Goal: Information Seeking & Learning: Learn about a topic

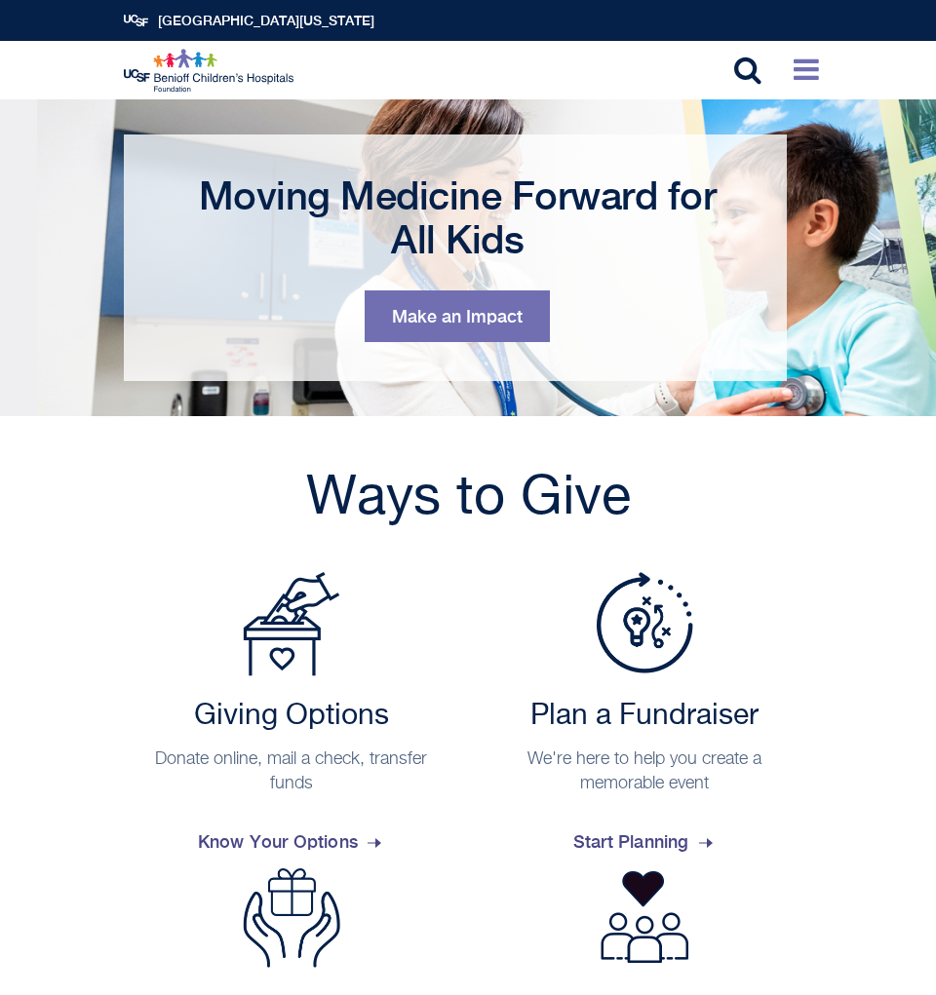
click at [808, 70] on icon at bounding box center [805, 69] width 25 height 29
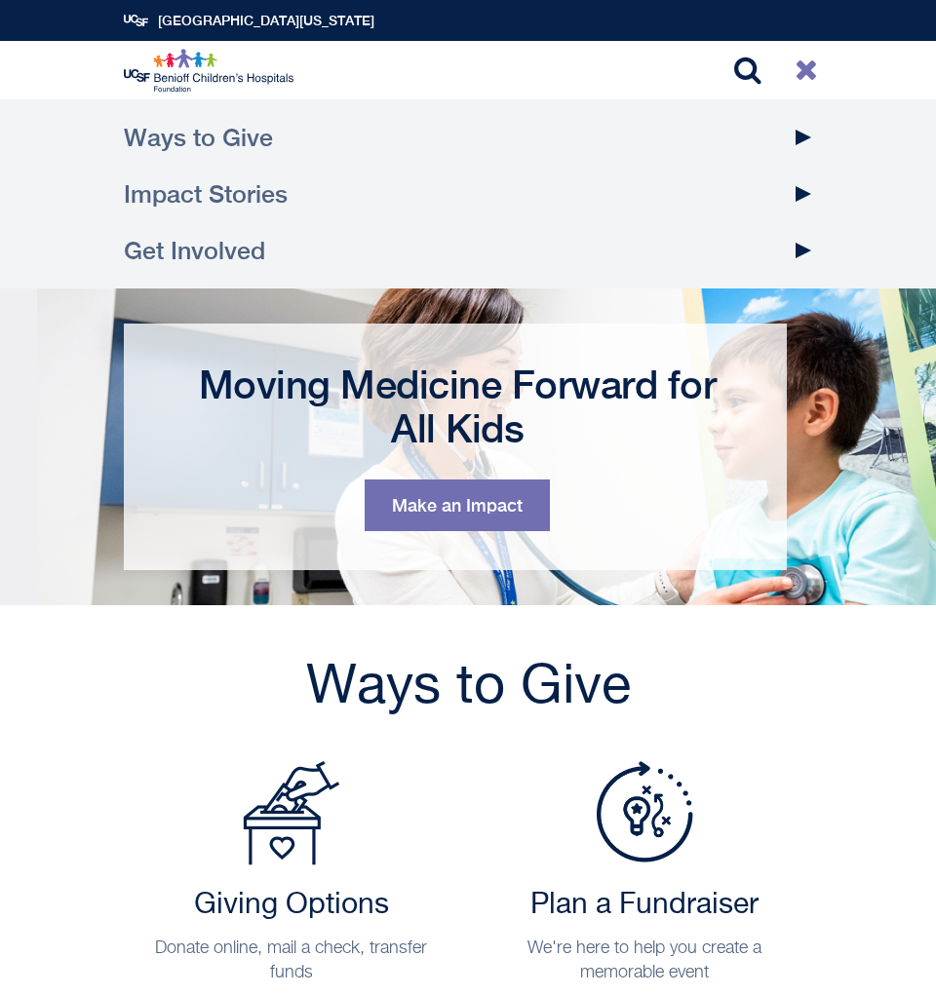
click at [273, 199] on link "Impact Stories" at bounding box center [468, 194] width 689 height 57
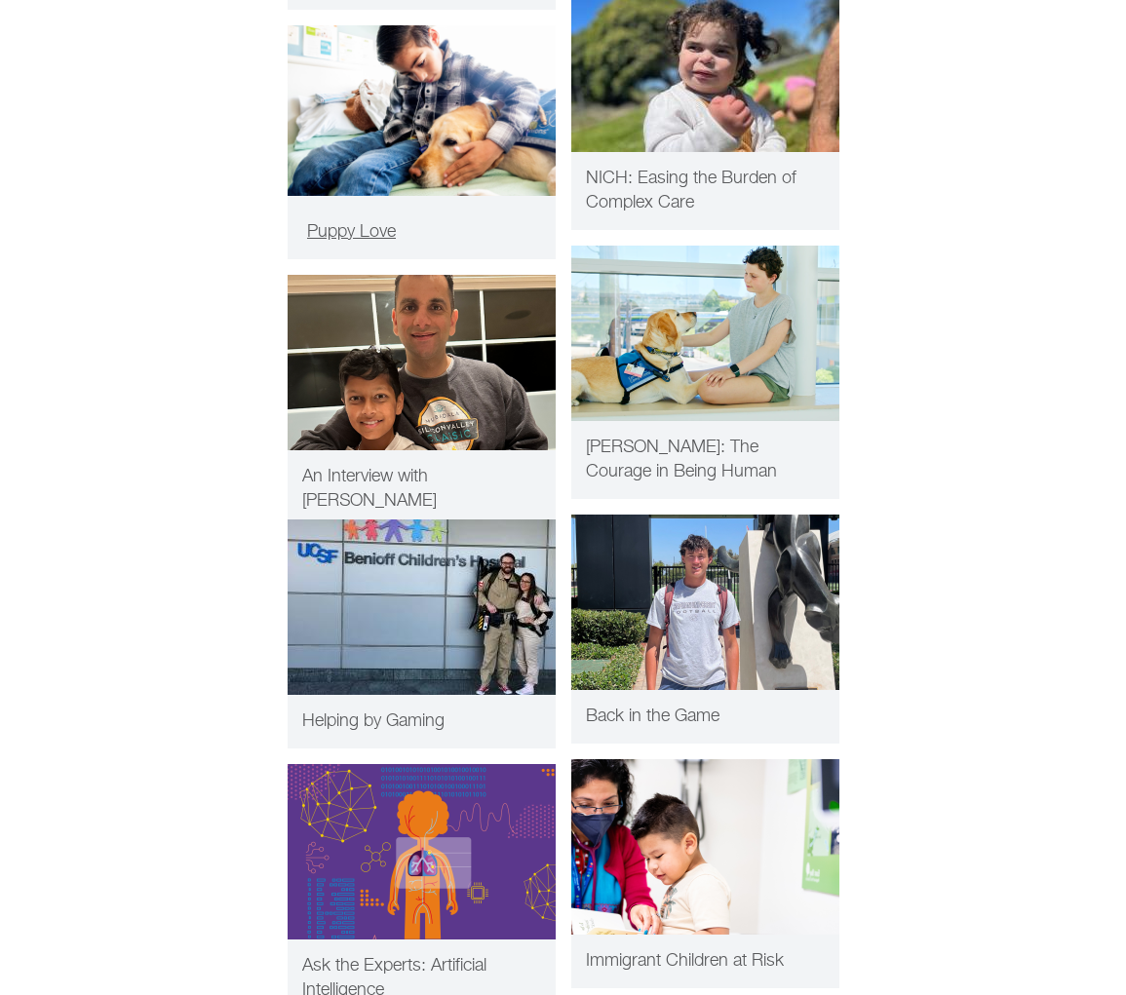
scroll to position [2242, 0]
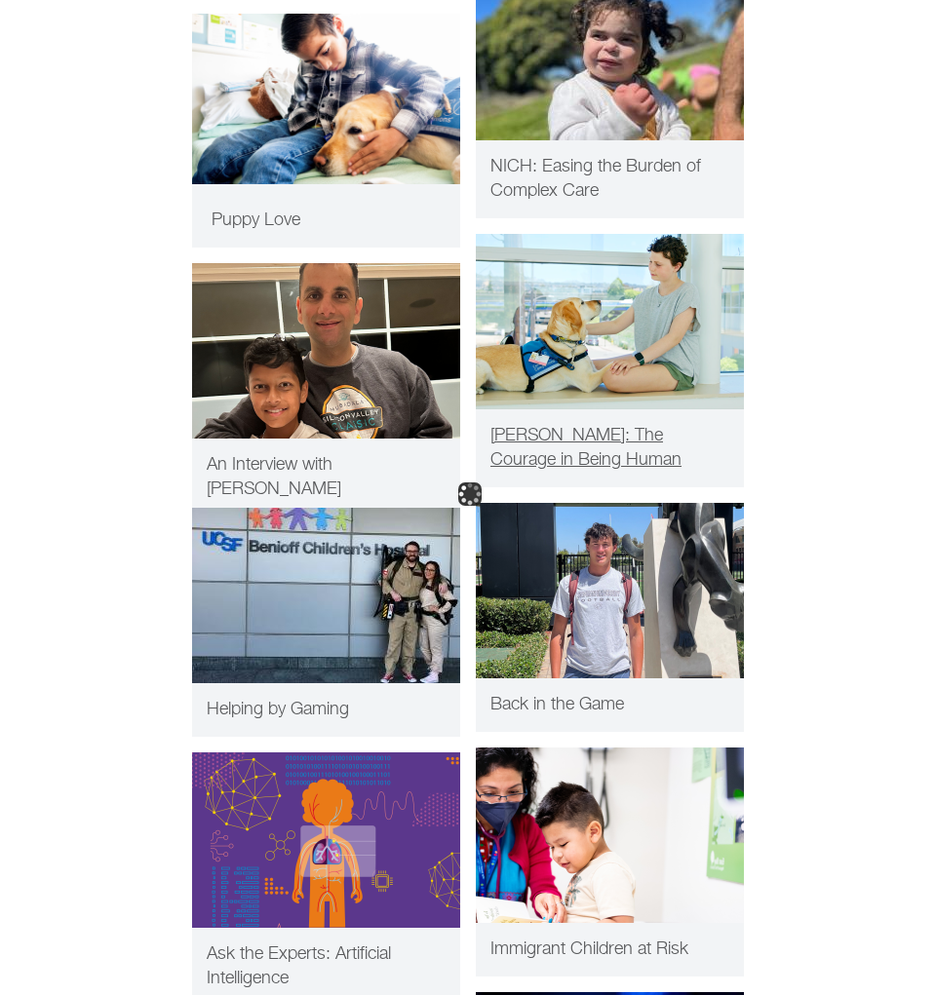
click at [599, 298] on img at bounding box center [610, 321] width 268 height 175
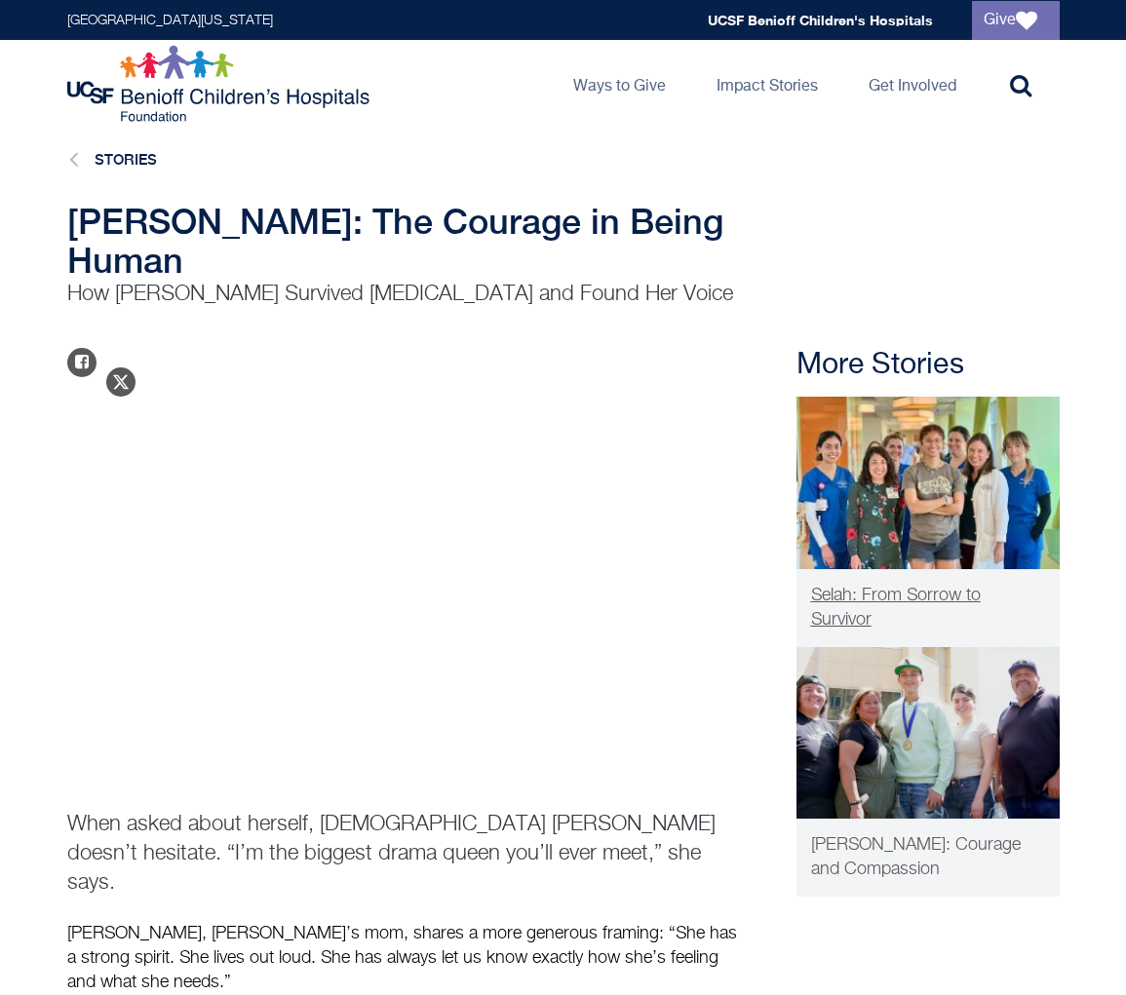
click at [881, 436] on img at bounding box center [927, 483] width 263 height 173
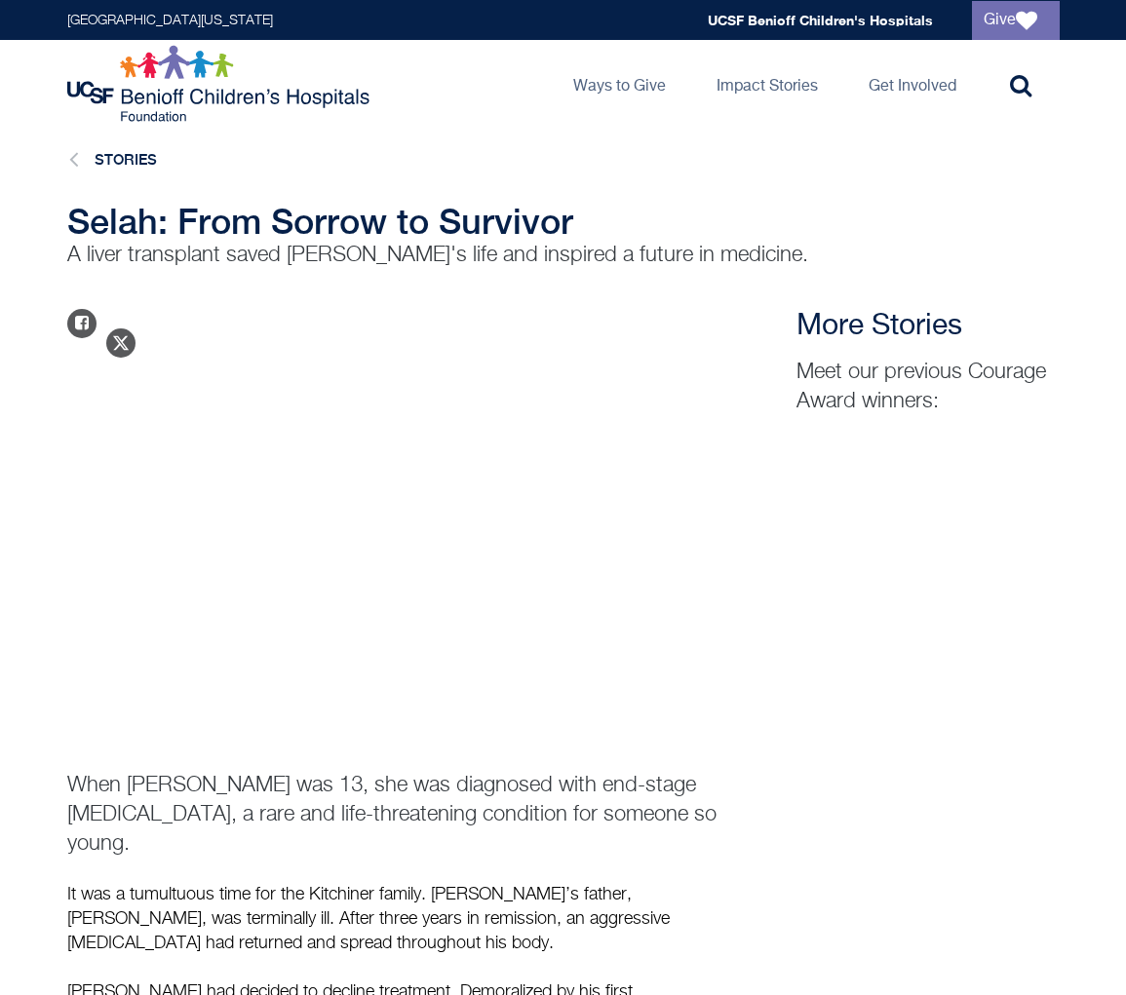
scroll to position [4, 0]
